Goal: Check status: Check status

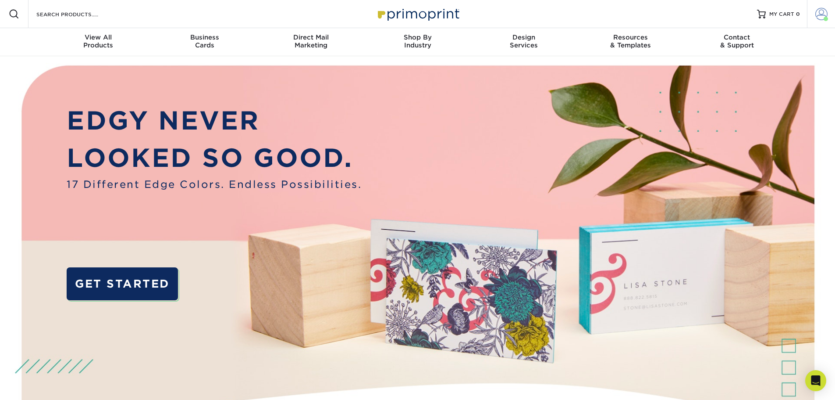
click at [824, 17] on span at bounding box center [826, 19] width 4 height 4
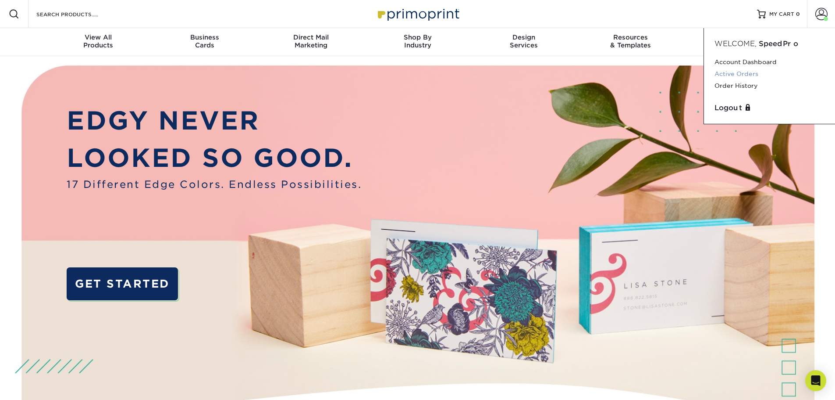
click at [753, 74] on link "Active Orders" at bounding box center [770, 74] width 110 height 12
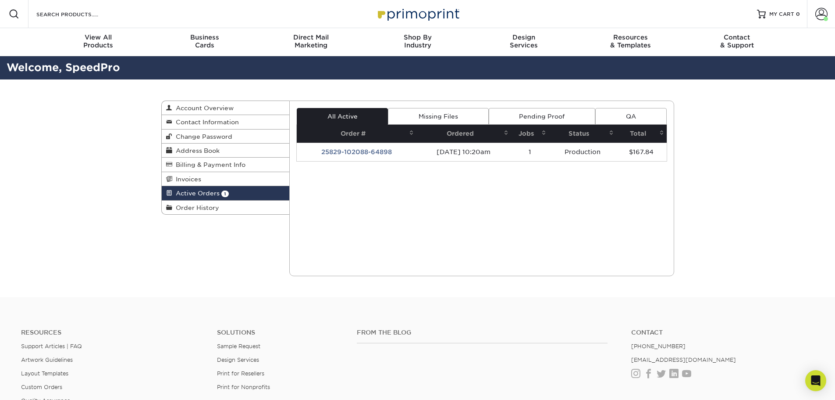
click at [435, 109] on link "Missing Files" at bounding box center [438, 116] width 100 height 17
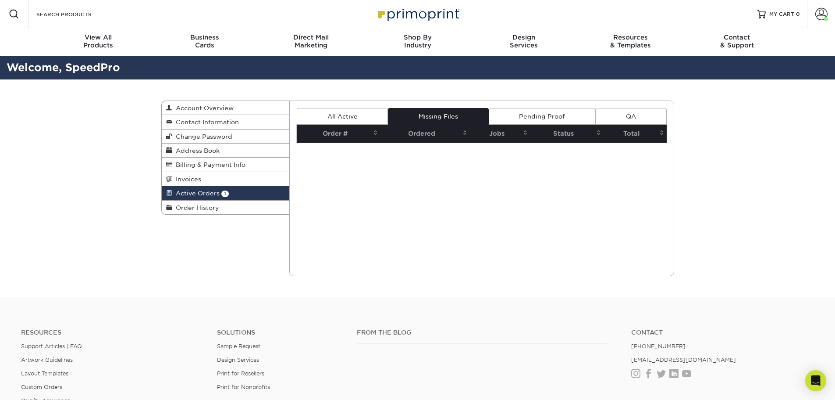
click at [565, 114] on link "Pending Proof" at bounding box center [542, 116] width 107 height 17
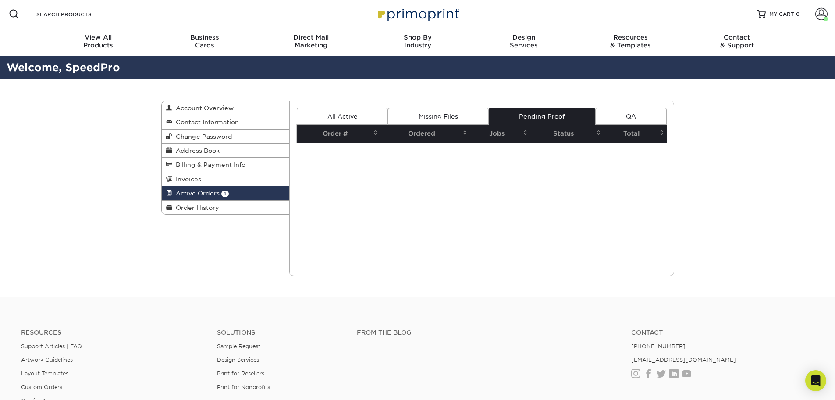
click at [371, 115] on link "All Active" at bounding box center [342, 116] width 91 height 17
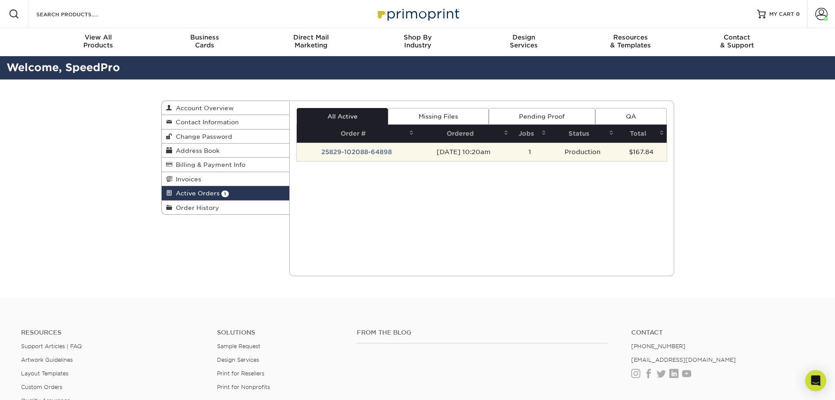
click at [330, 156] on td "25829-102088-64898" at bounding box center [357, 152] width 120 height 18
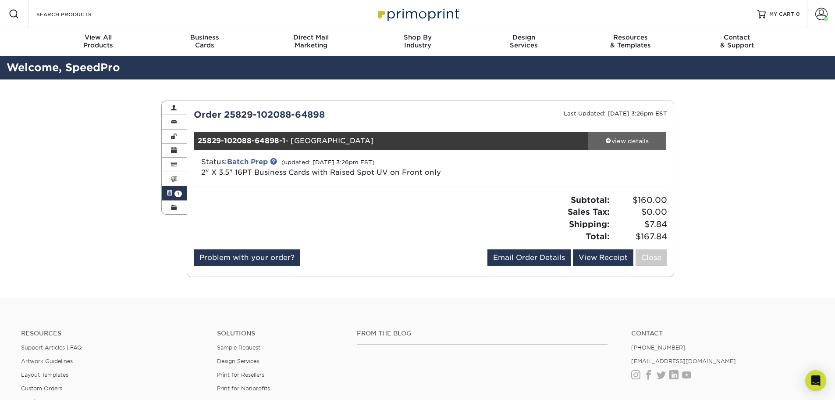
click at [621, 139] on div "view details" at bounding box center [627, 140] width 79 height 9
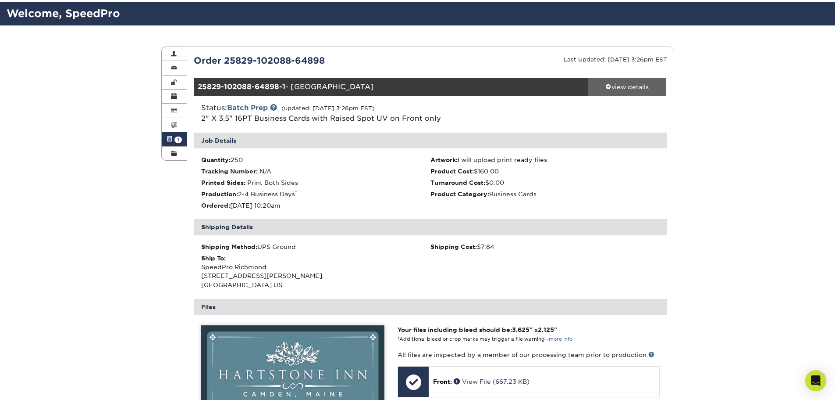
scroll to position [44, 0]
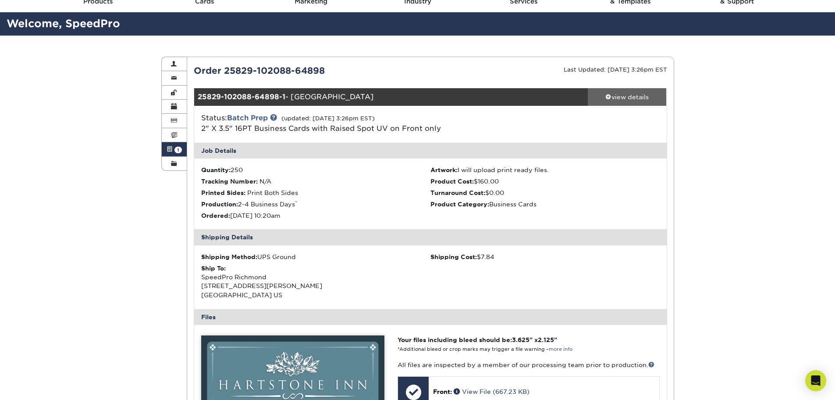
click at [613, 96] on div "view details" at bounding box center [627, 97] width 79 height 9
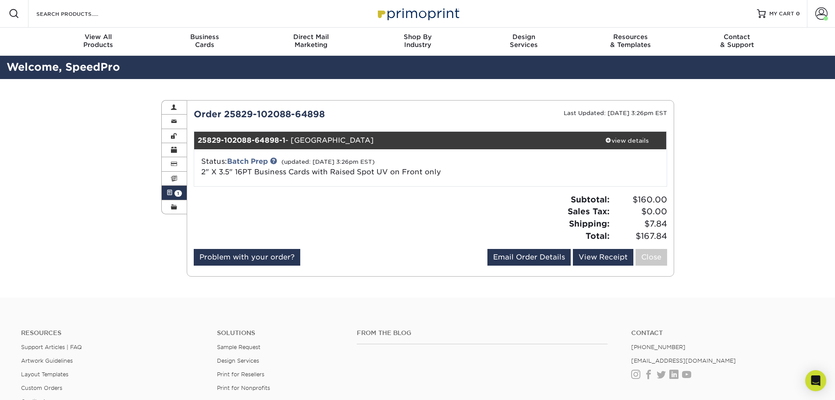
scroll to position [0, 0]
